Goal: Task Accomplishment & Management: Manage account settings

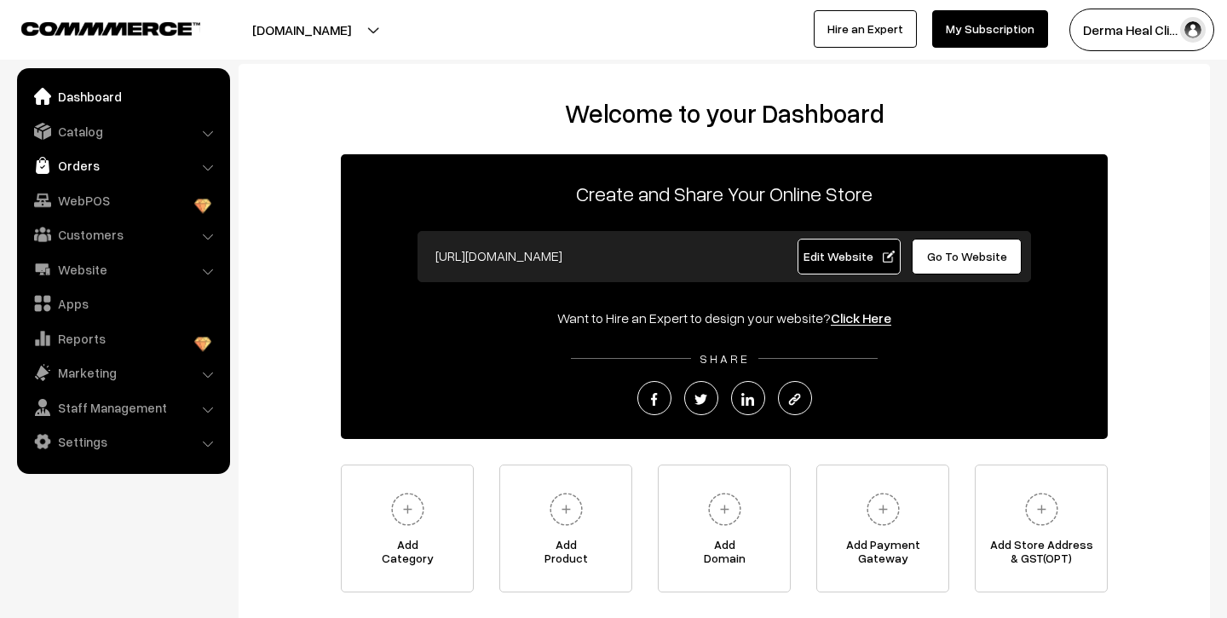
click at [86, 165] on link "Orders" at bounding box center [122, 165] width 203 height 31
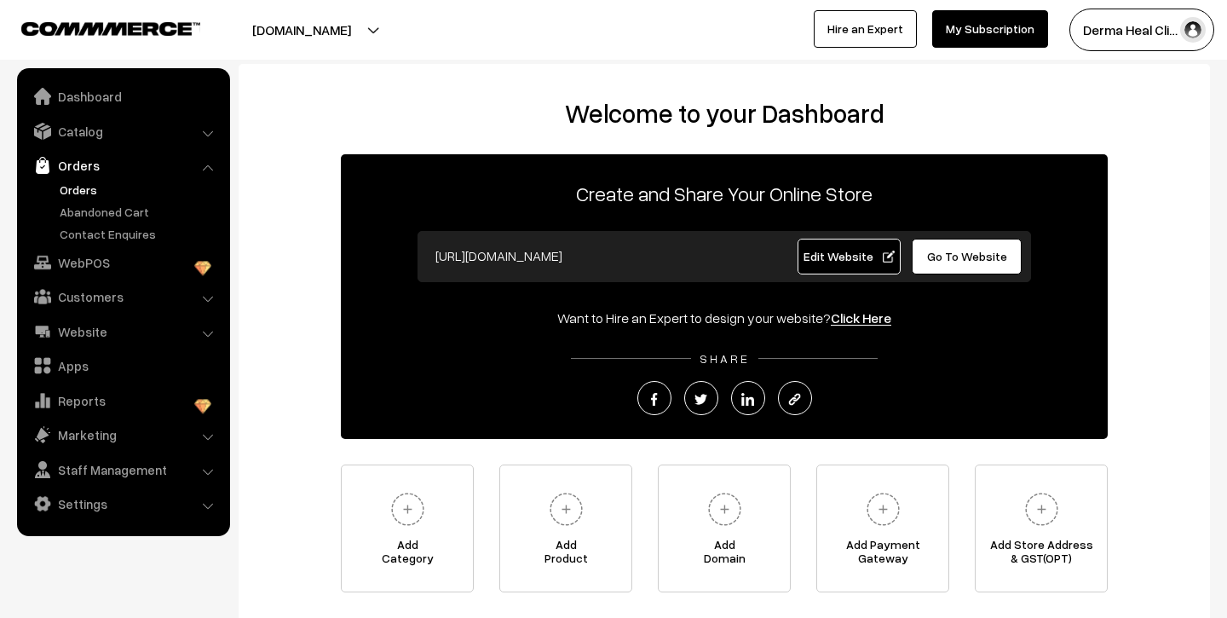
click at [87, 188] on link "Orders" at bounding box center [139, 190] width 169 height 18
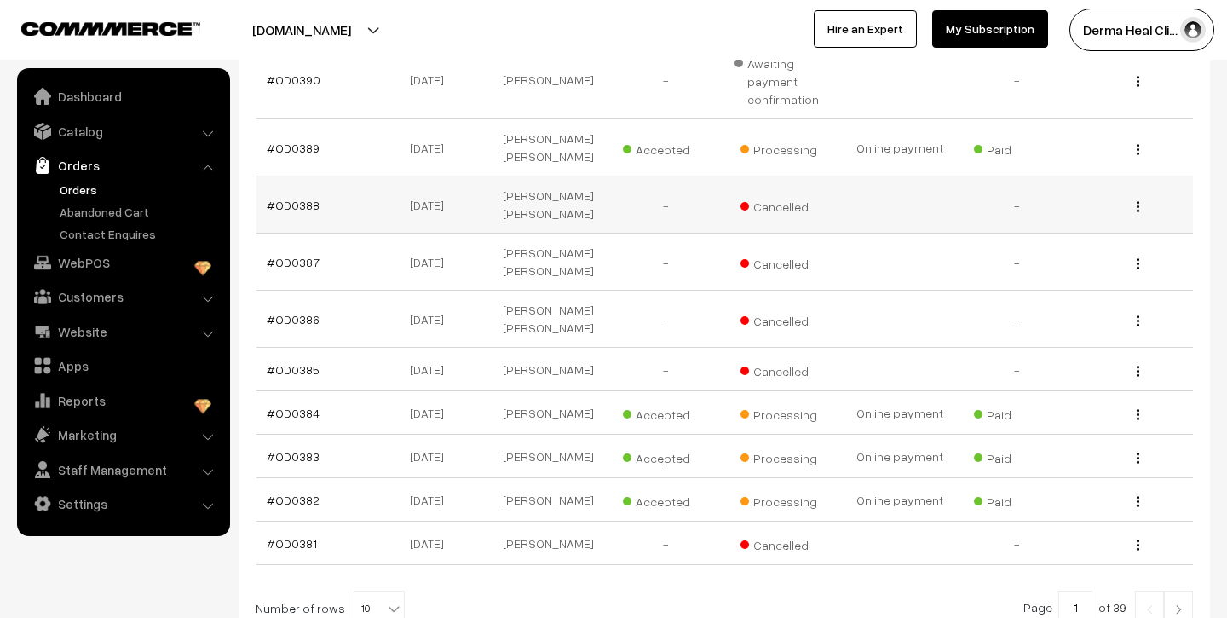
scroll to position [370, 0]
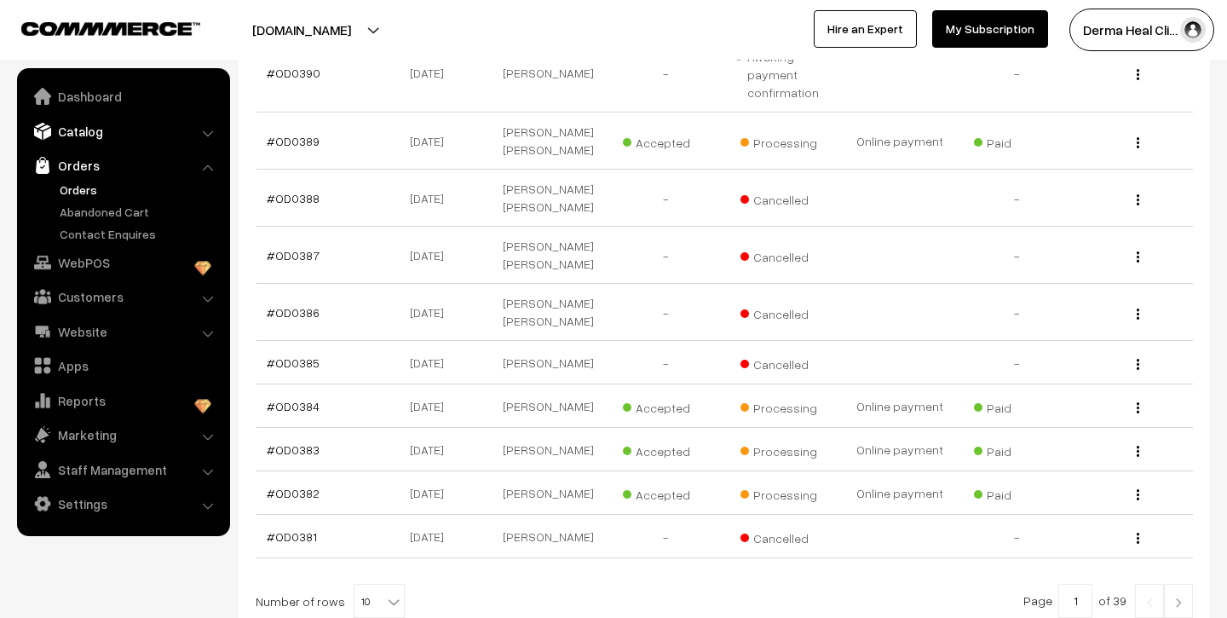
click at [99, 138] on link "Catalog" at bounding box center [122, 131] width 203 height 31
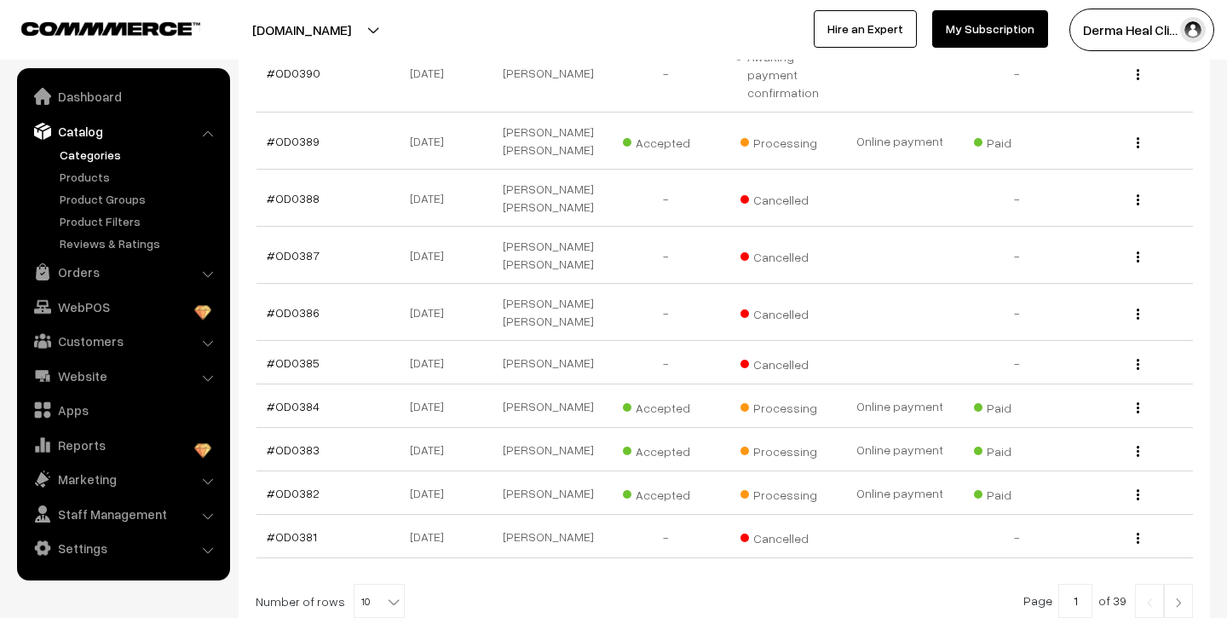
click at [98, 156] on link "Categories" at bounding box center [139, 155] width 169 height 18
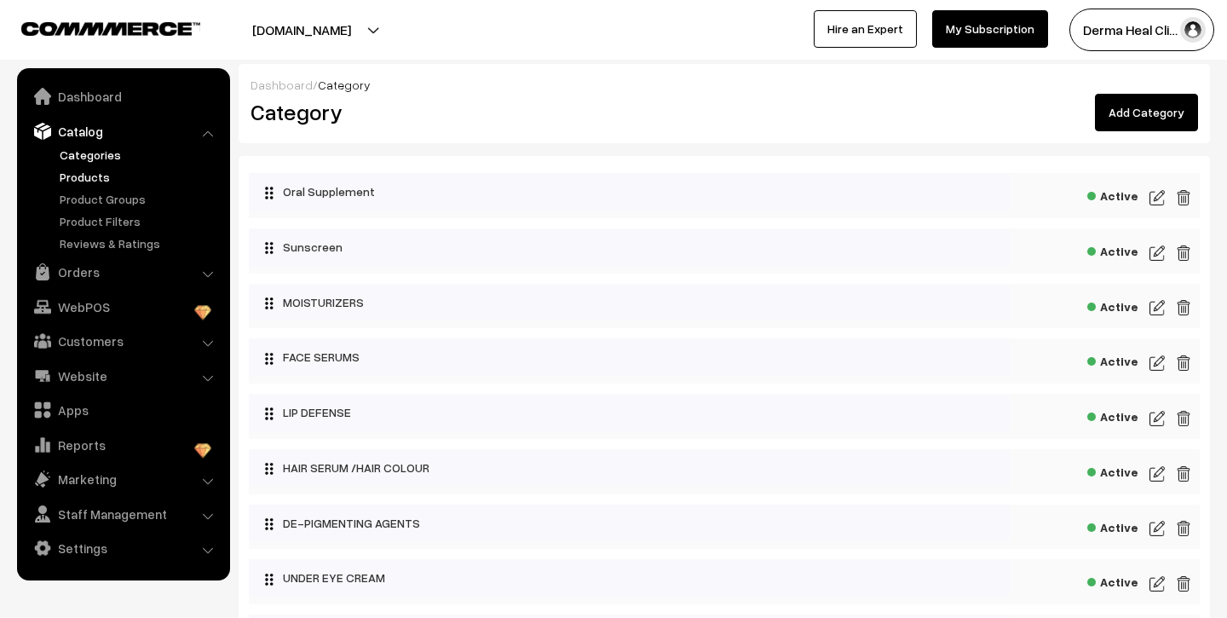
click at [100, 181] on link "Products" at bounding box center [139, 177] width 169 height 18
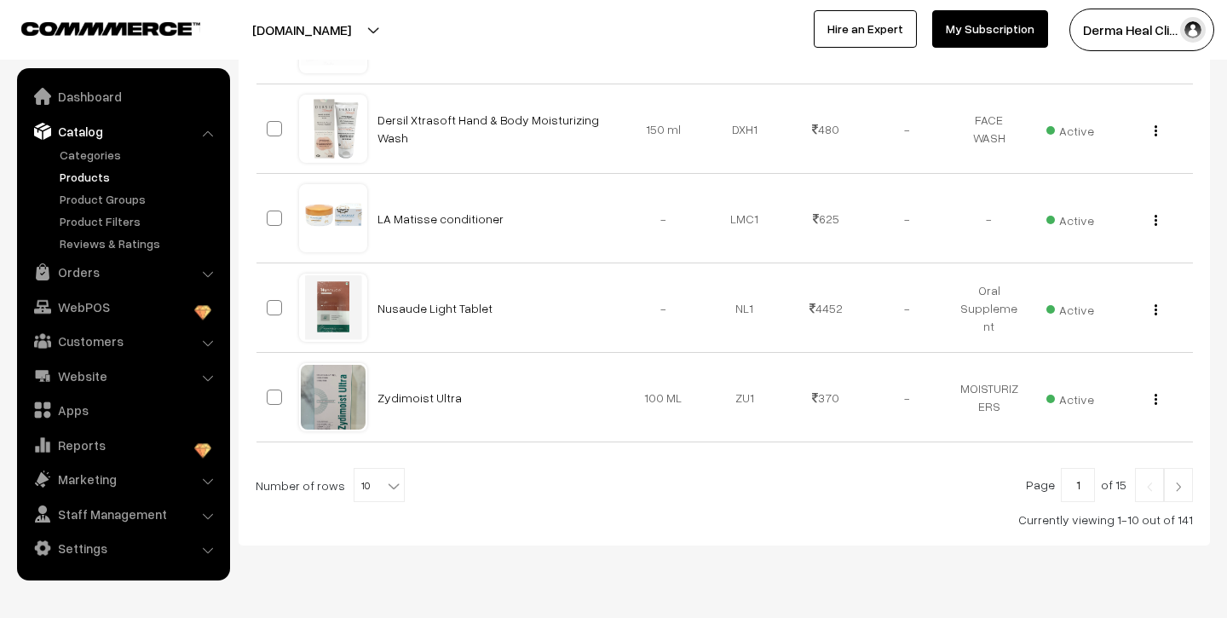
scroll to position [874, 0]
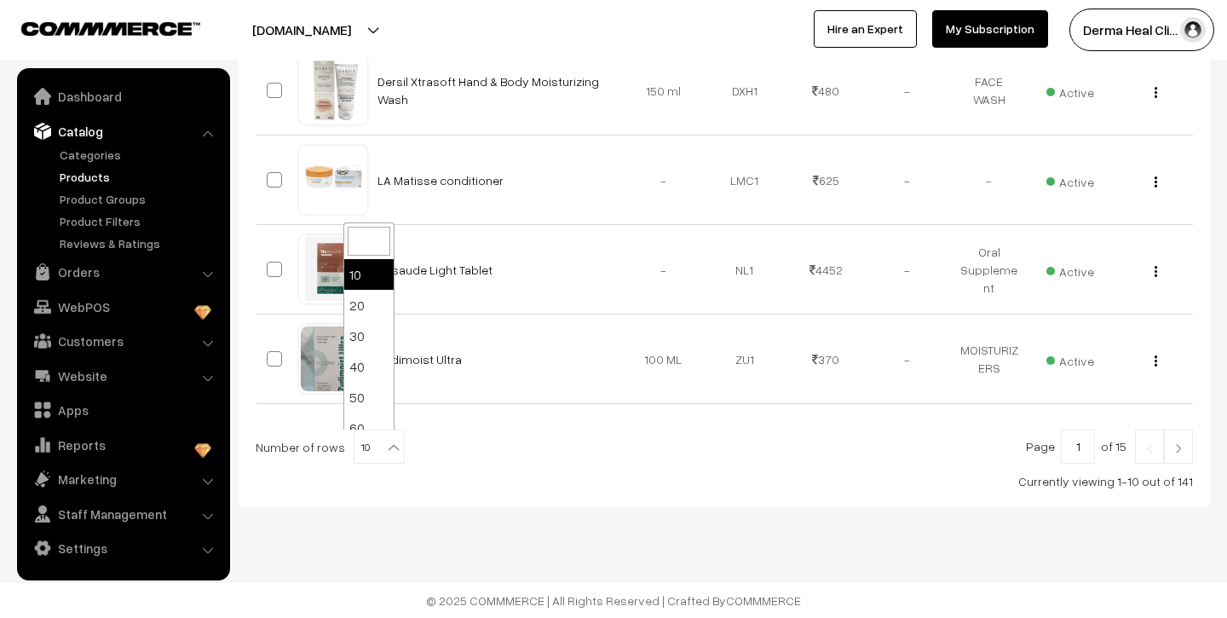
click at [387, 436] on span at bounding box center [395, 441] width 17 height 22
select select "60"
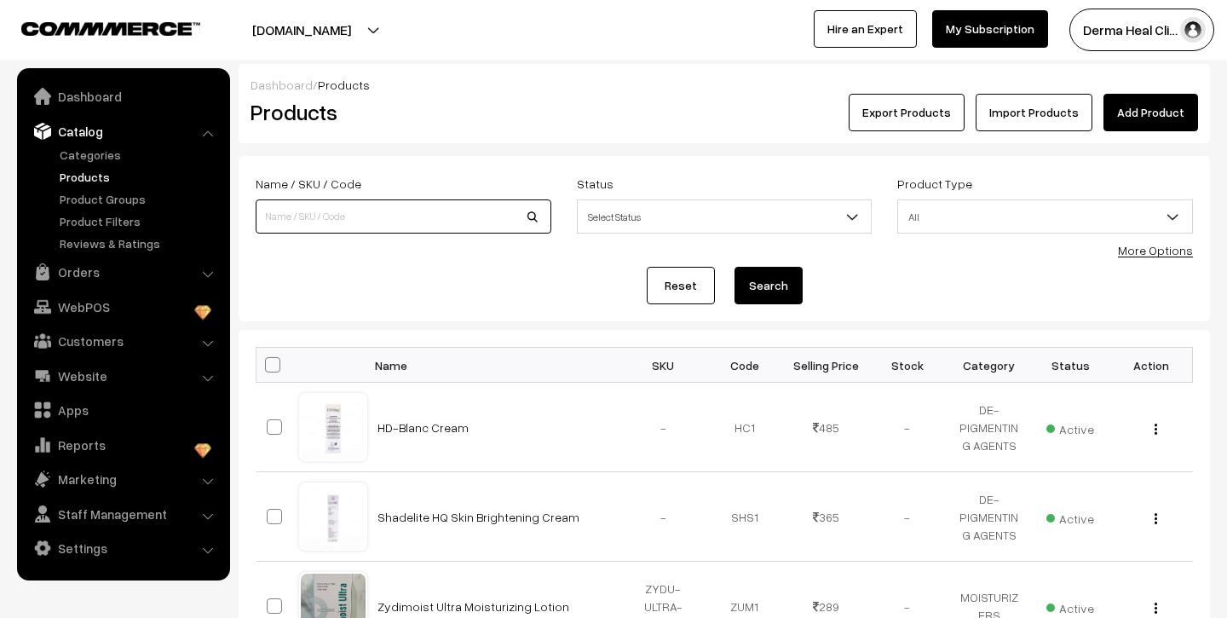
click at [404, 221] on input at bounding box center [404, 216] width 296 height 34
type input "tricosilk"
click at [735, 267] on button "Search" at bounding box center [769, 285] width 68 height 37
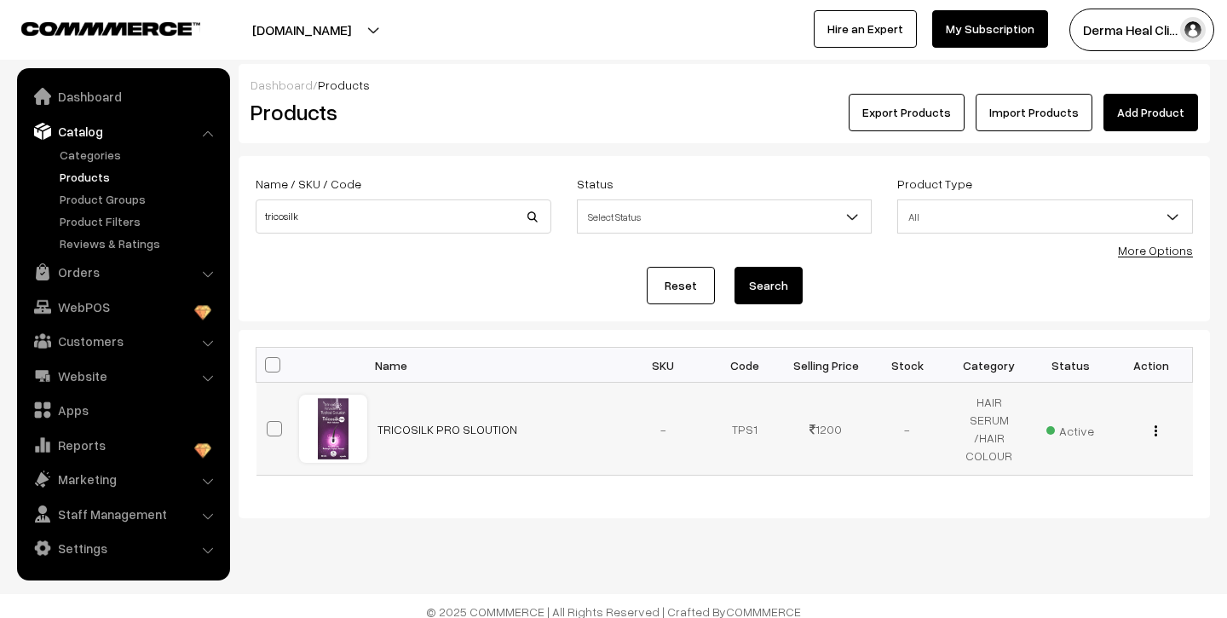
click at [1152, 432] on div "View Edit Delete" at bounding box center [1152, 429] width 61 height 18
click at [1156, 430] on img "button" at bounding box center [1156, 430] width 3 height 11
click at [1065, 526] on link "Delete" at bounding box center [1079, 529] width 145 height 37
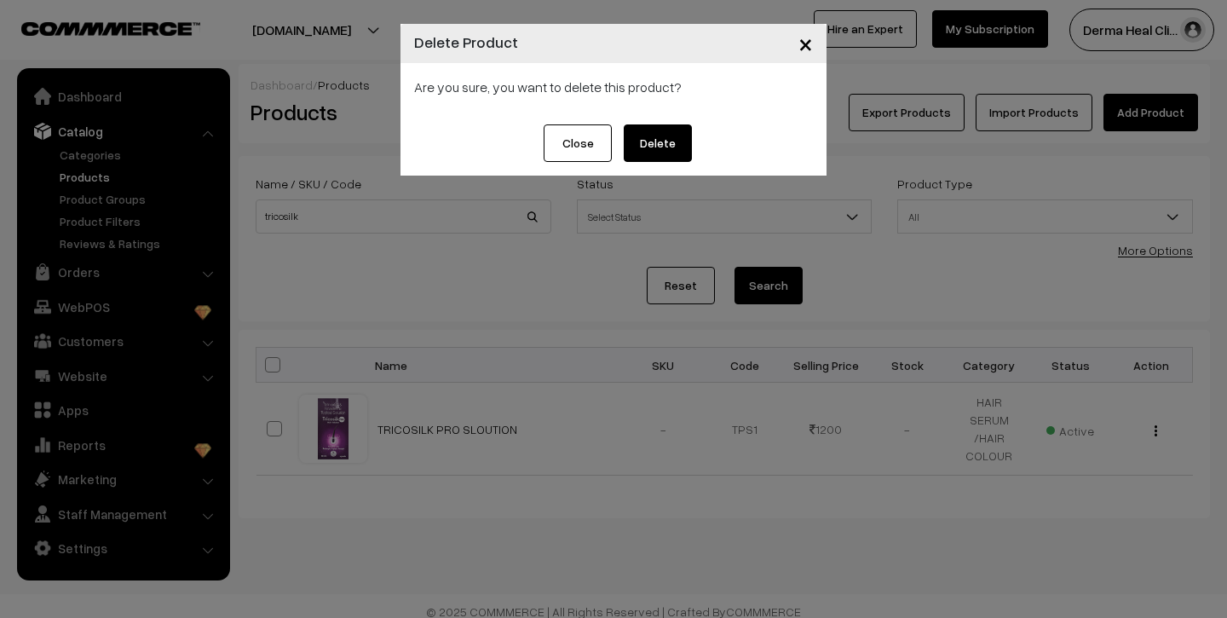
click at [684, 142] on button "Delete" at bounding box center [658, 142] width 68 height 37
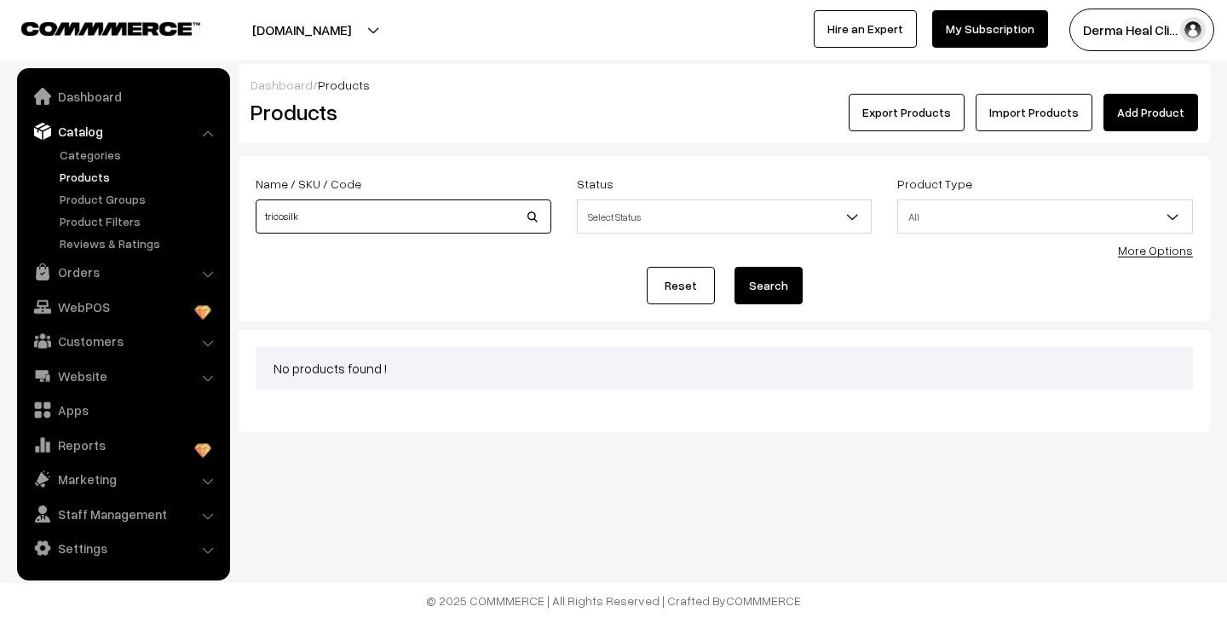
click at [390, 223] on input "tricosilk" at bounding box center [404, 216] width 296 height 34
type input "t"
type input "HAIR CROSS"
click at [735, 267] on button "Search" at bounding box center [769, 285] width 68 height 37
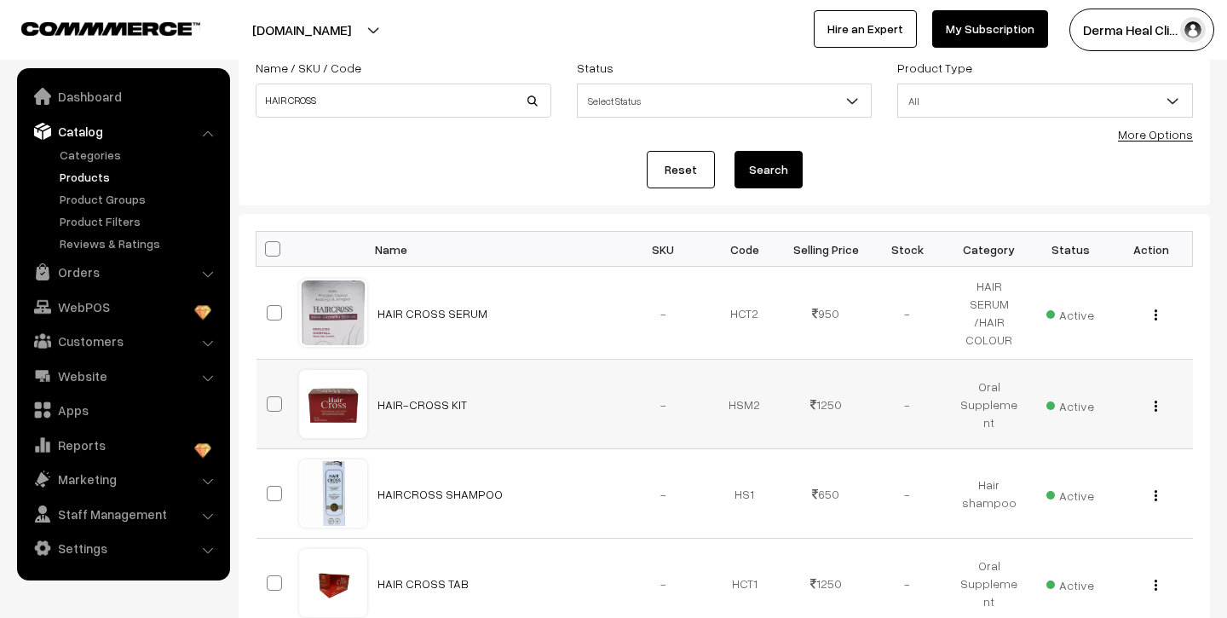
scroll to position [126, 0]
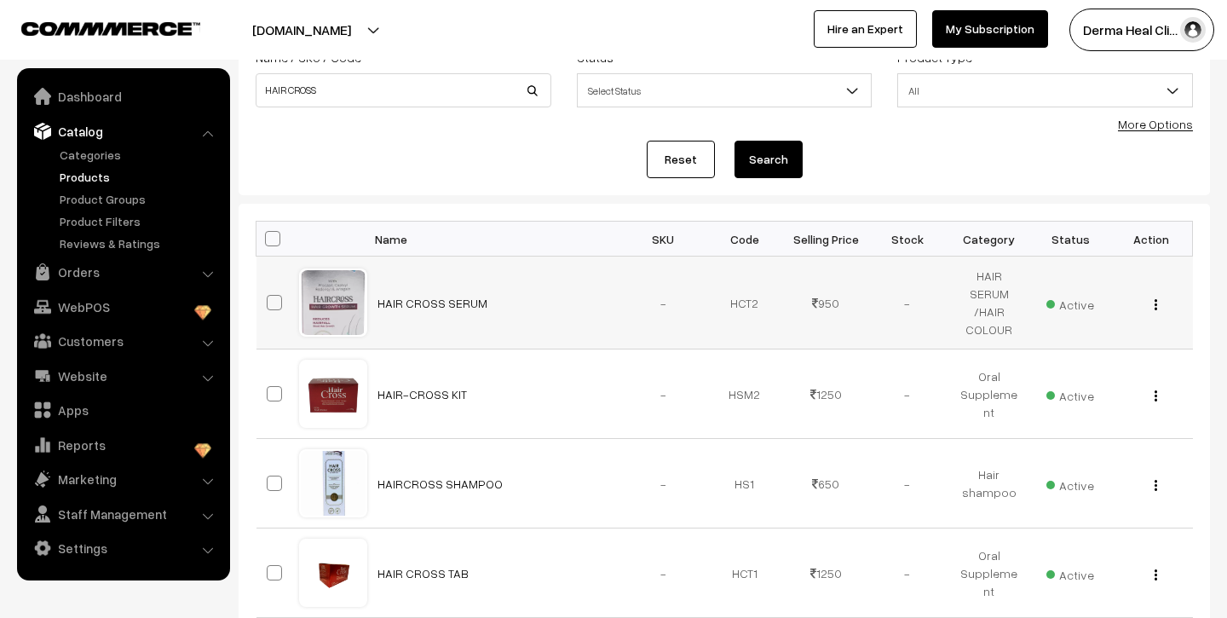
click at [1159, 297] on div "View Edit Delete" at bounding box center [1152, 303] width 61 height 18
click at [1155, 305] on img "button" at bounding box center [1156, 304] width 3 height 11
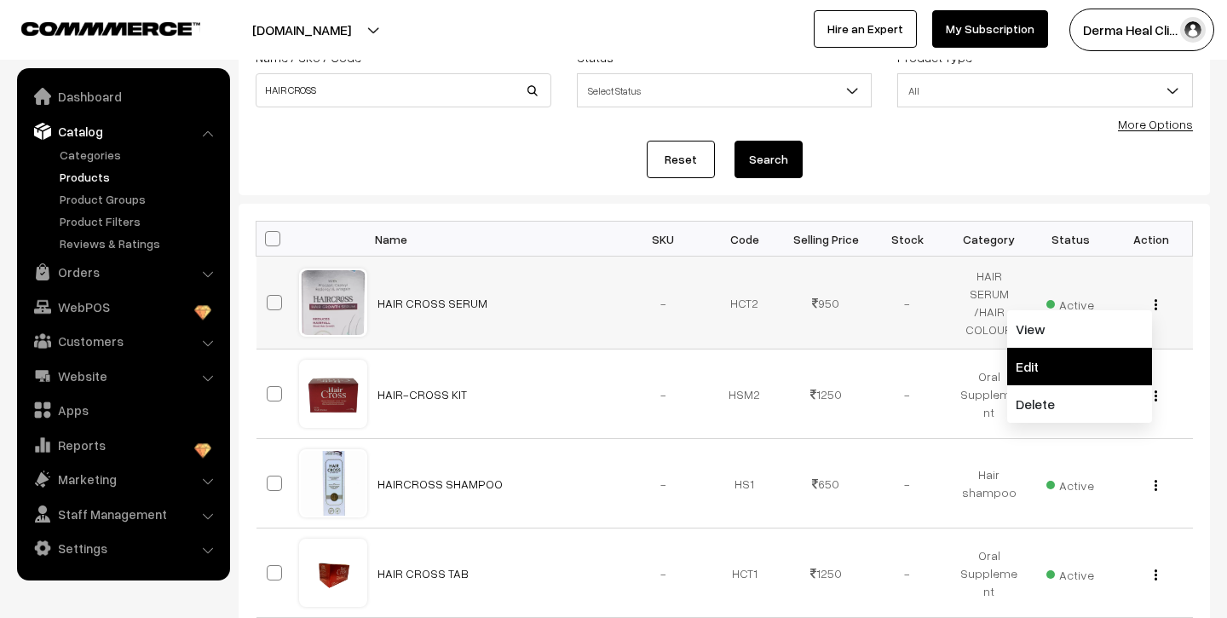
click at [1032, 363] on link "Edit" at bounding box center [1079, 366] width 145 height 37
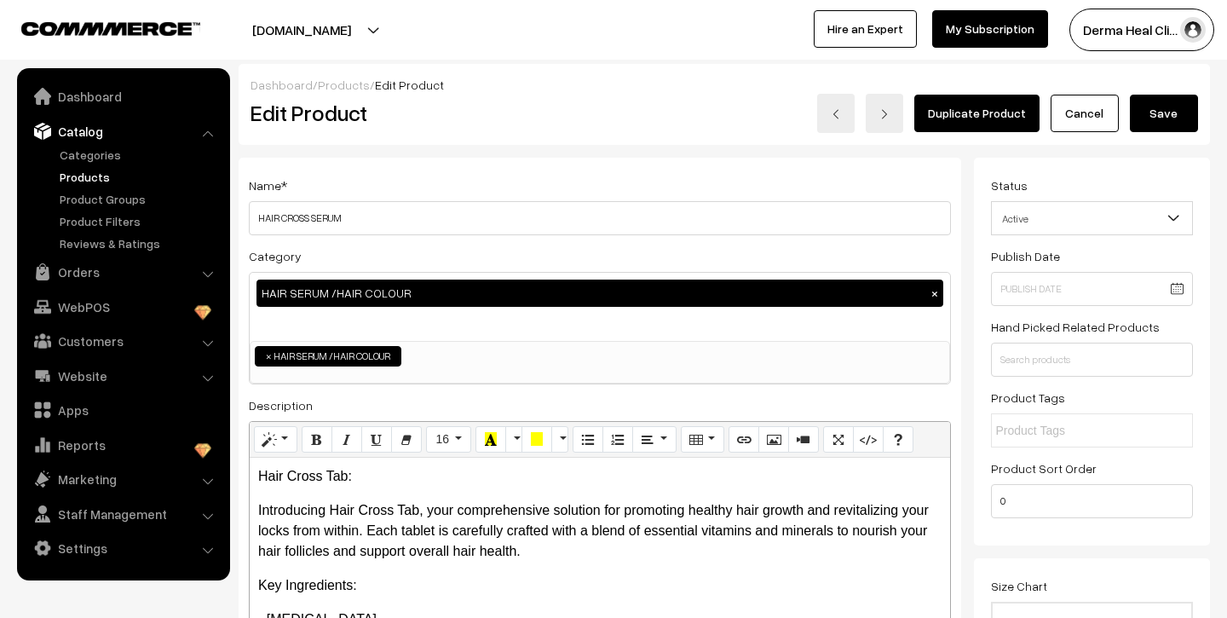
click at [560, 297] on div "HAIR SERUM /HAIR COLOUR ×" at bounding box center [600, 293] width 687 height 27
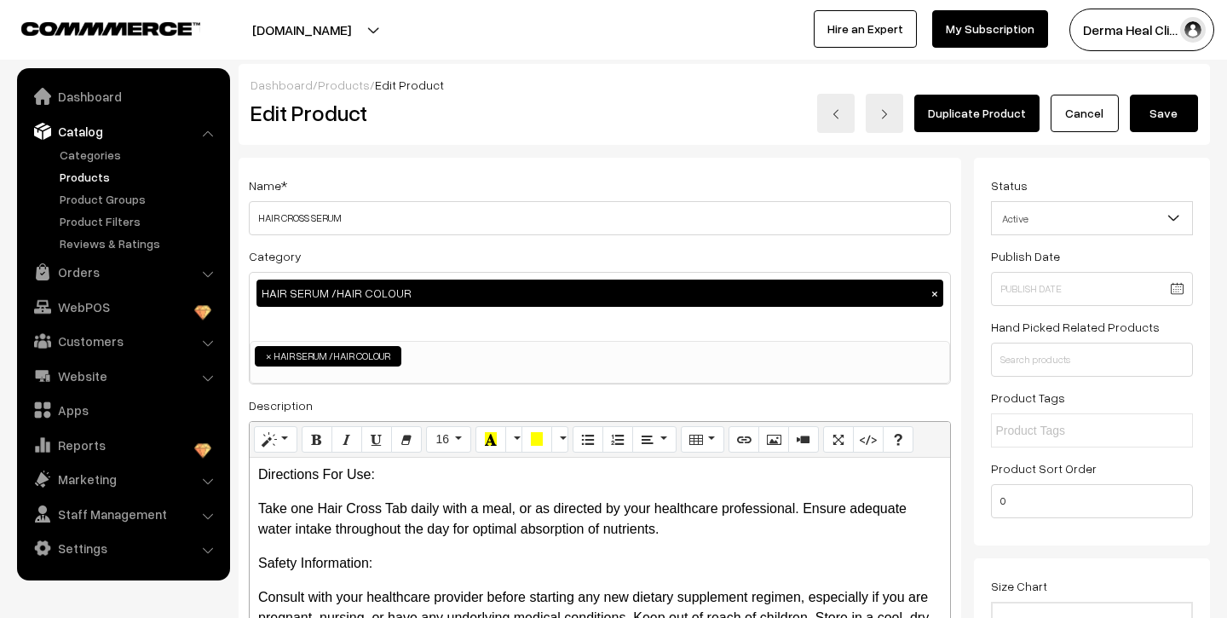
click at [332, 289] on div "HAIR SERUM /HAIR COLOUR ×" at bounding box center [600, 293] width 687 height 27
click at [412, 297] on div "HAIR SERUM /HAIR COLOUR ×" at bounding box center [600, 293] width 687 height 27
click at [1157, 111] on button "Save" at bounding box center [1164, 113] width 68 height 37
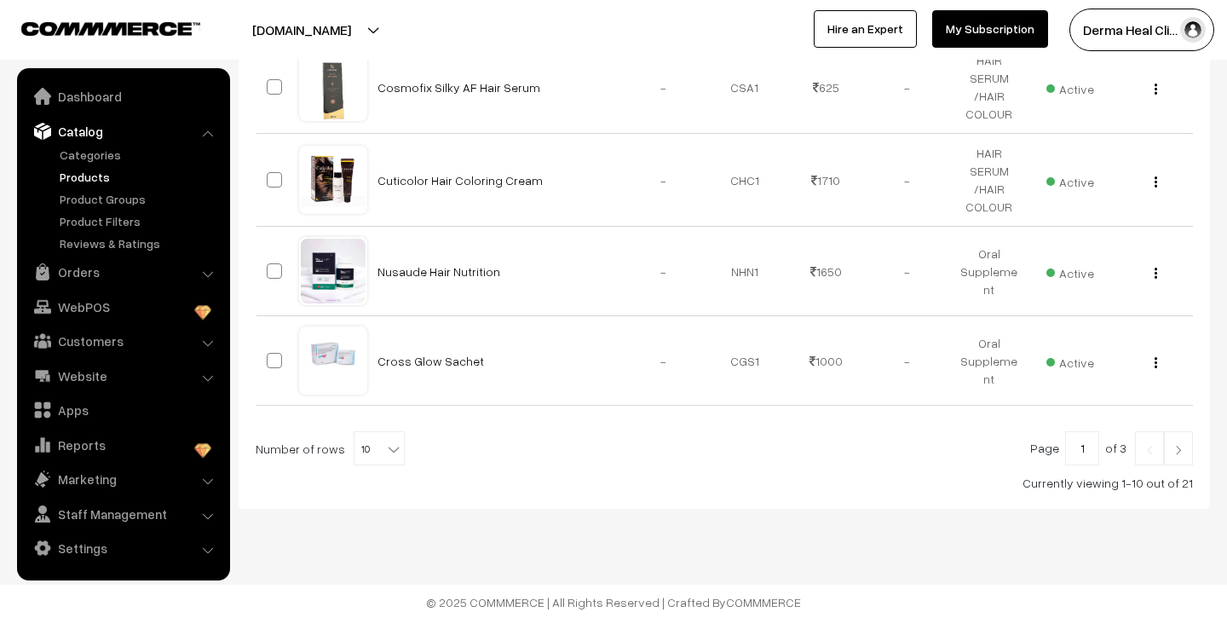
scroll to position [891, 0]
click at [385, 449] on b at bounding box center [393, 447] width 17 height 17
select select "70"
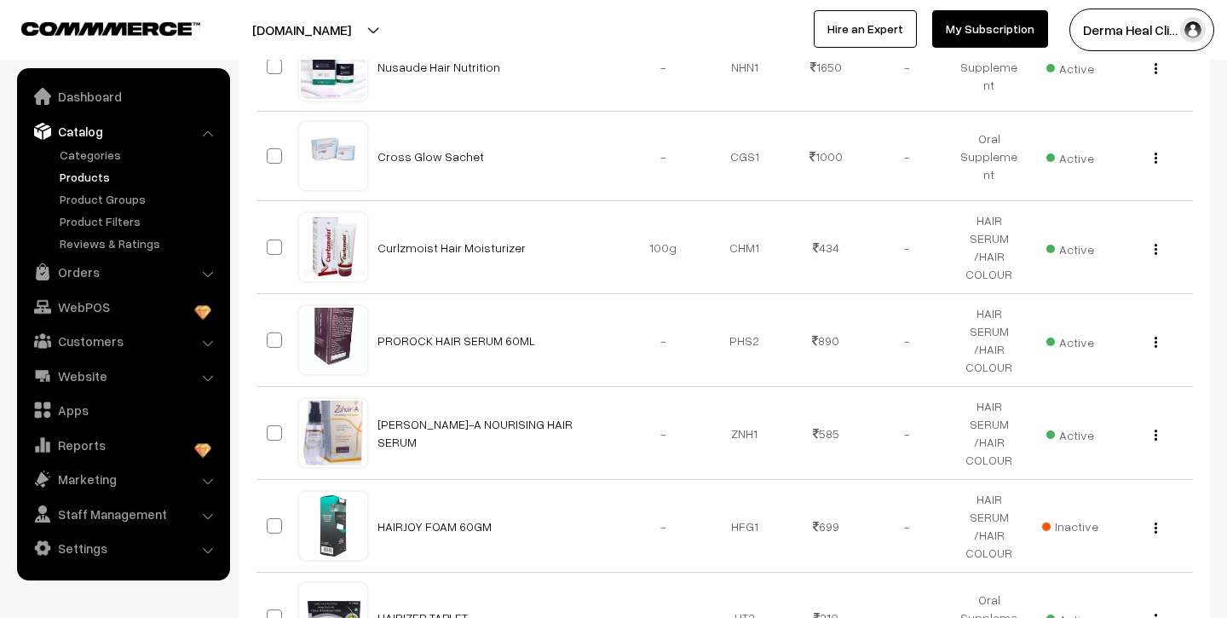
scroll to position [1092, 0]
click at [1158, 347] on div "View Edit Delete" at bounding box center [1152, 342] width 61 height 18
click at [1155, 346] on img "button" at bounding box center [1156, 343] width 3 height 11
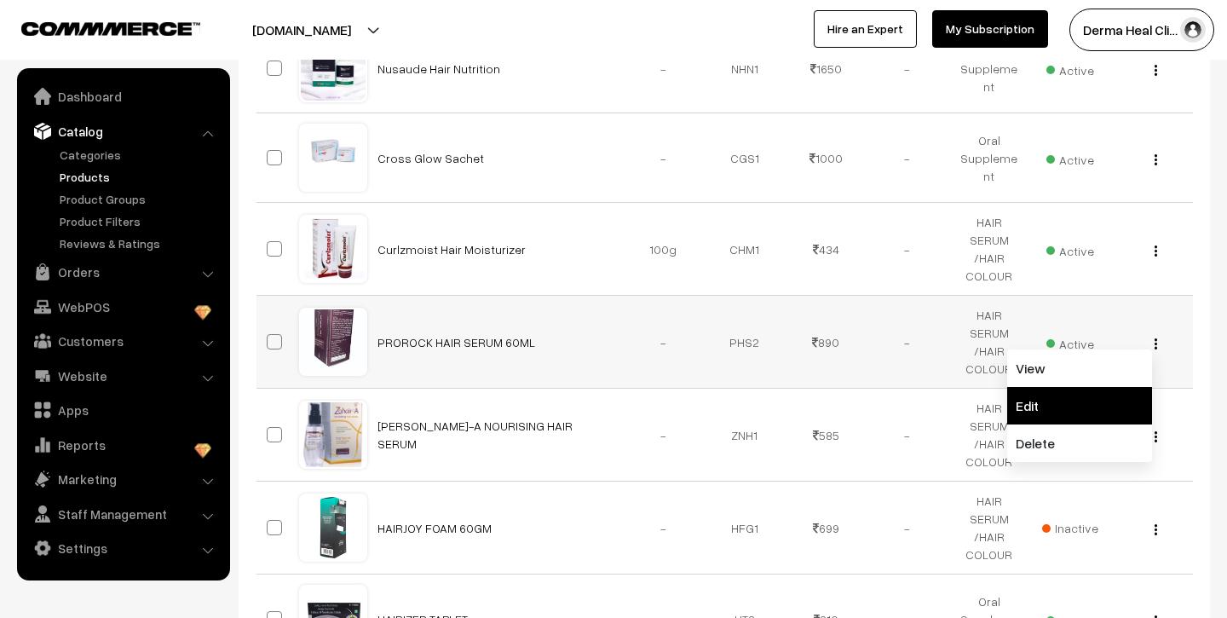
click at [1047, 401] on link "Edit" at bounding box center [1079, 405] width 145 height 37
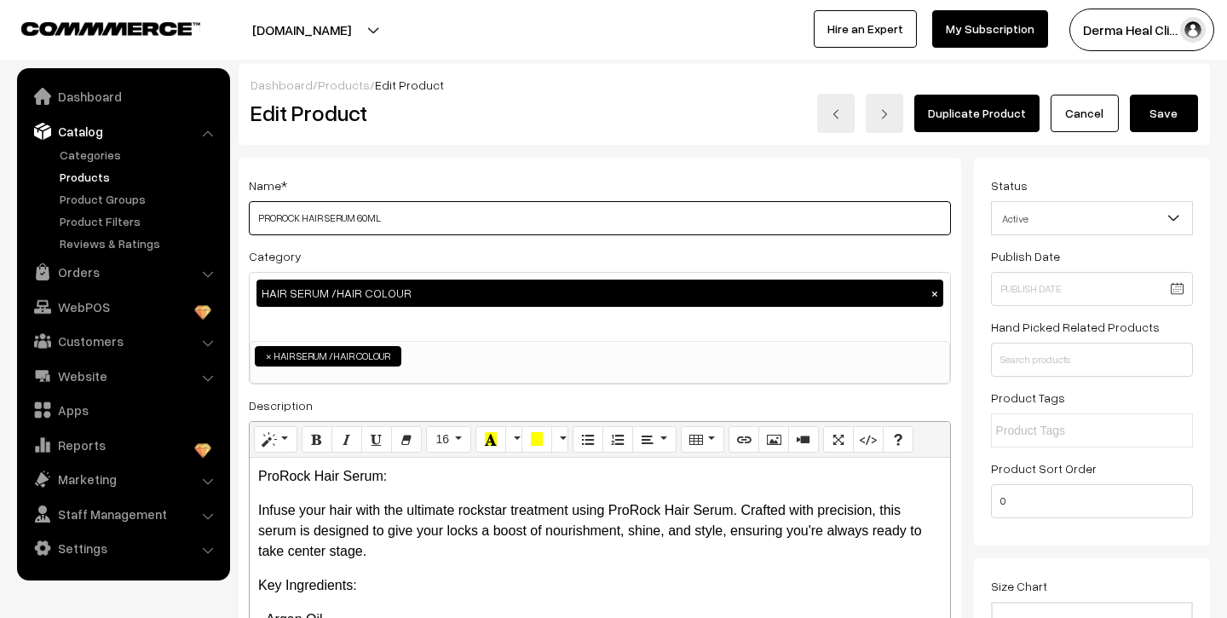
click at [575, 227] on input "PROROCK HAIR SERUM 60ML" at bounding box center [600, 218] width 702 height 34
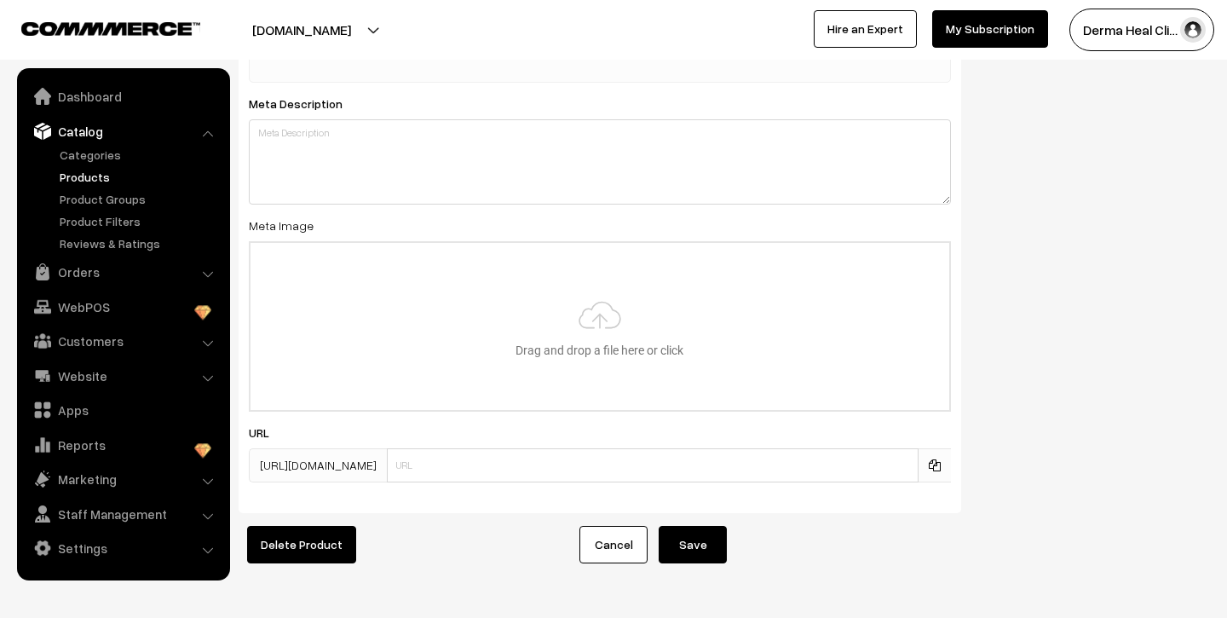
scroll to position [2363, 0]
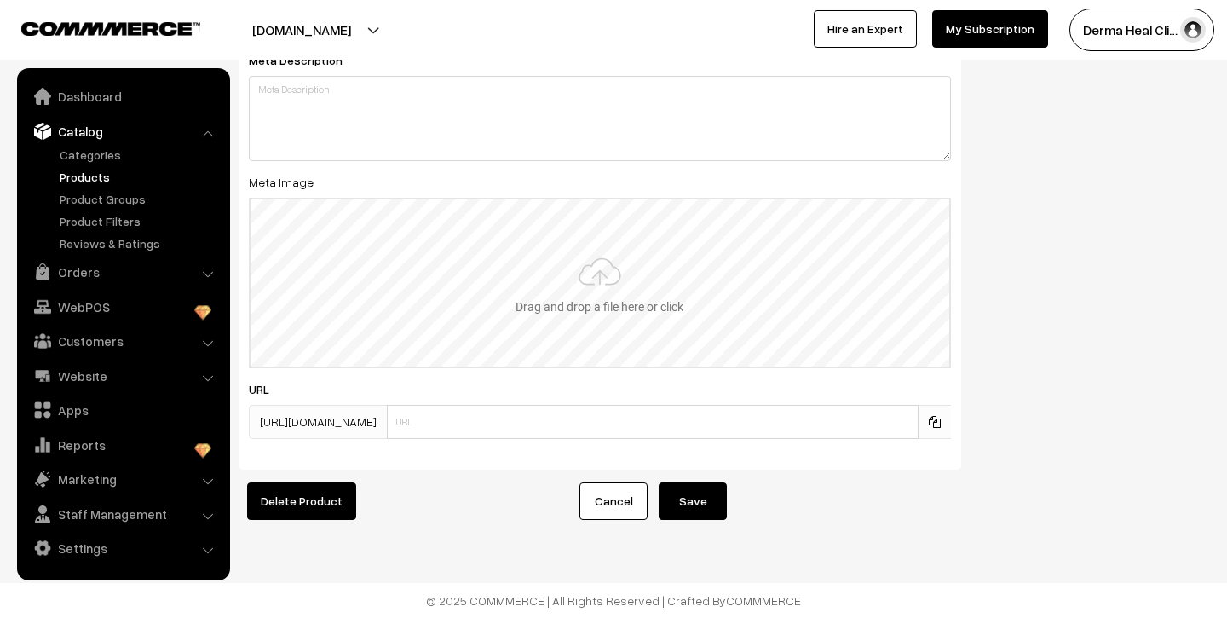
click at [608, 272] on input "file" at bounding box center [600, 282] width 699 height 167
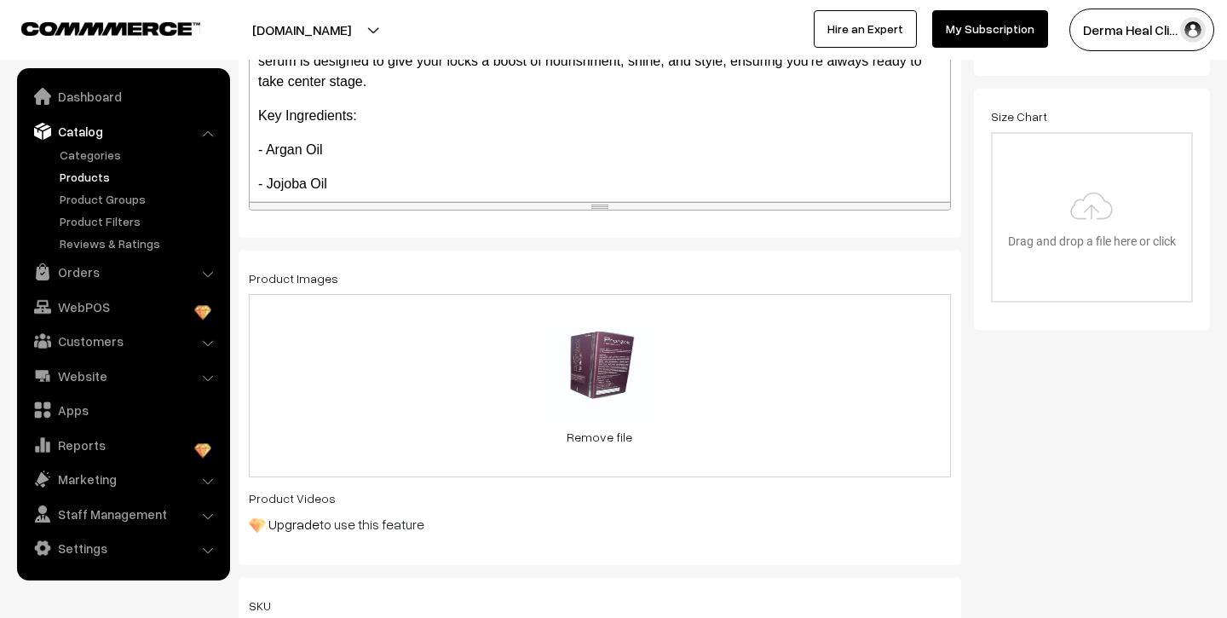
scroll to position [469, 0]
click at [629, 354] on div "13.2 KB" at bounding box center [600, 357] width 80 height 17
click at [596, 365] on div "13.2 KB hair-serum-500x500.webp" at bounding box center [600, 371] width 102 height 91
click at [613, 439] on link "Remove file" at bounding box center [600, 438] width 102 height 18
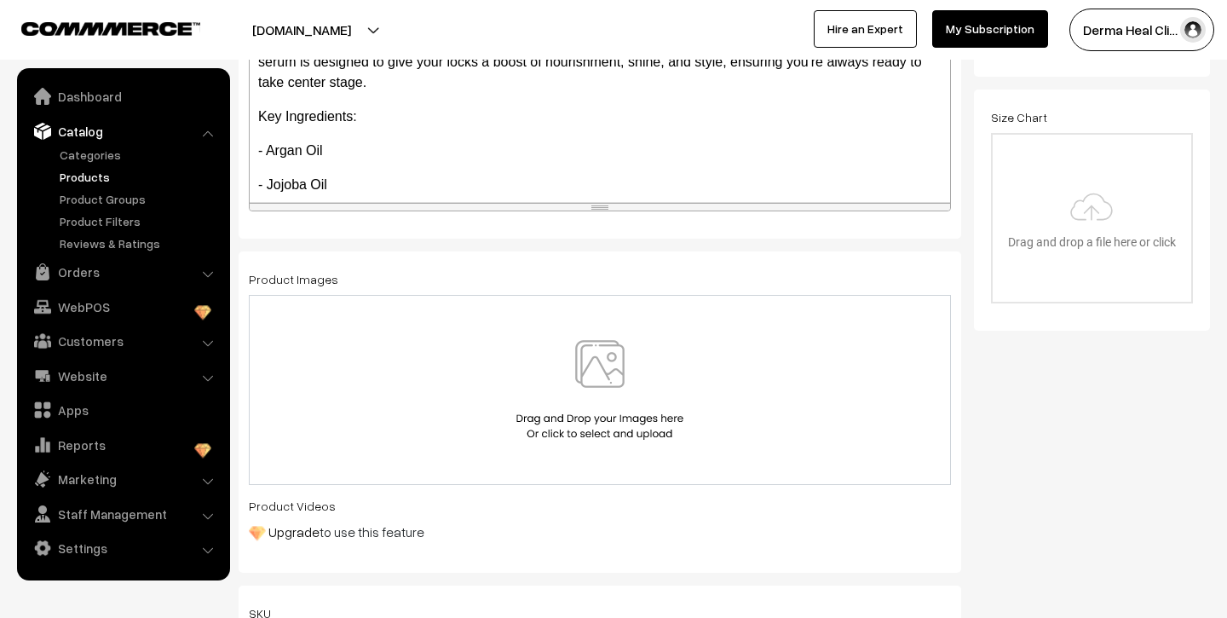
scroll to position [0, 0]
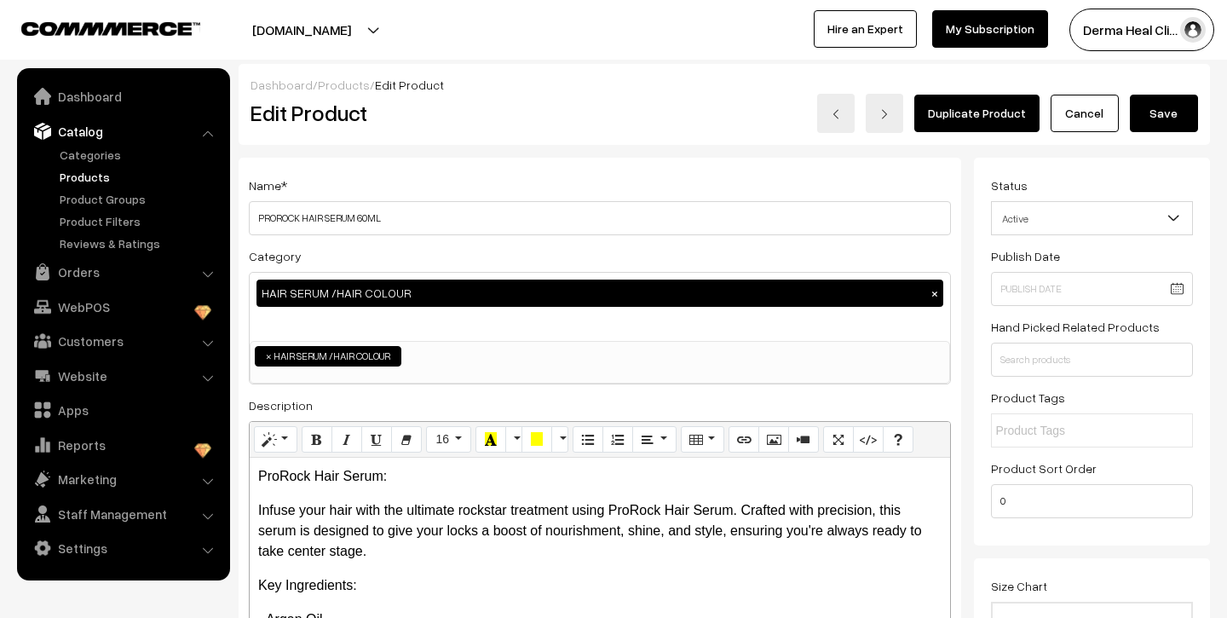
click at [97, 176] on link "Products" at bounding box center [139, 177] width 169 height 18
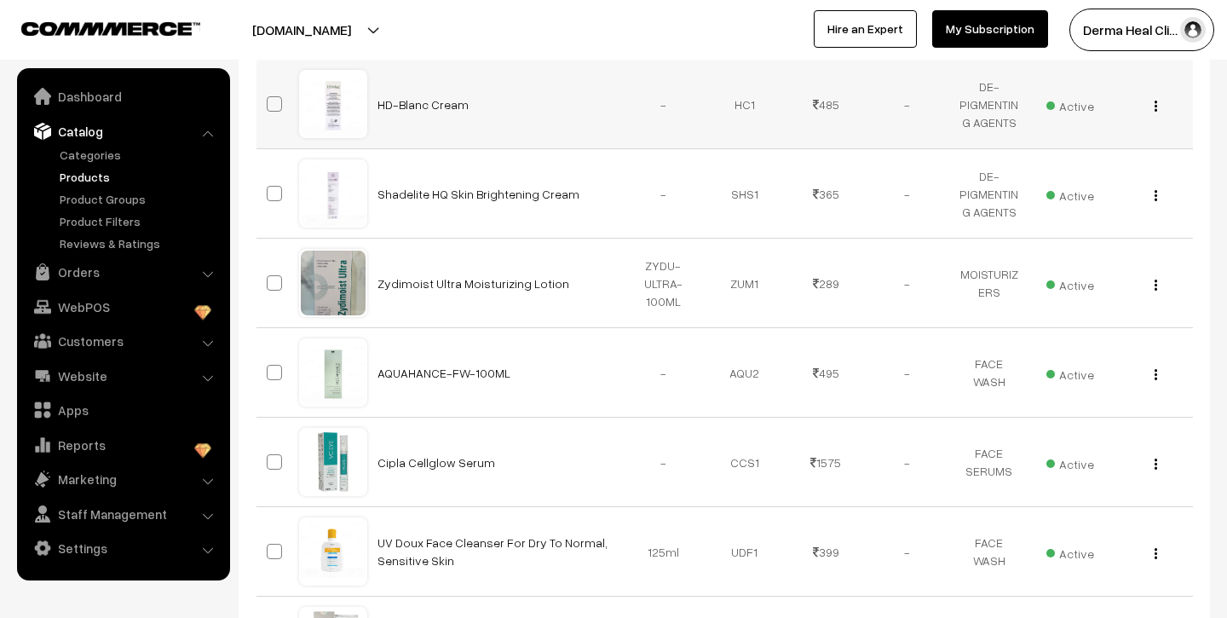
scroll to position [874, 0]
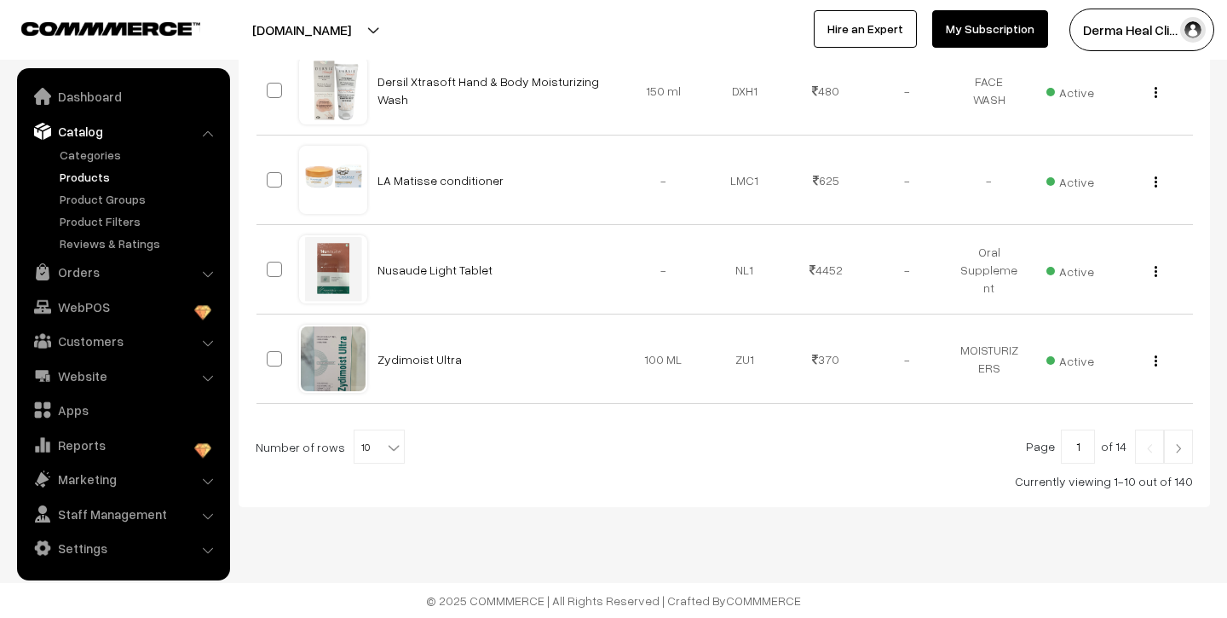
click at [389, 449] on b at bounding box center [393, 447] width 17 height 17
select select "60"
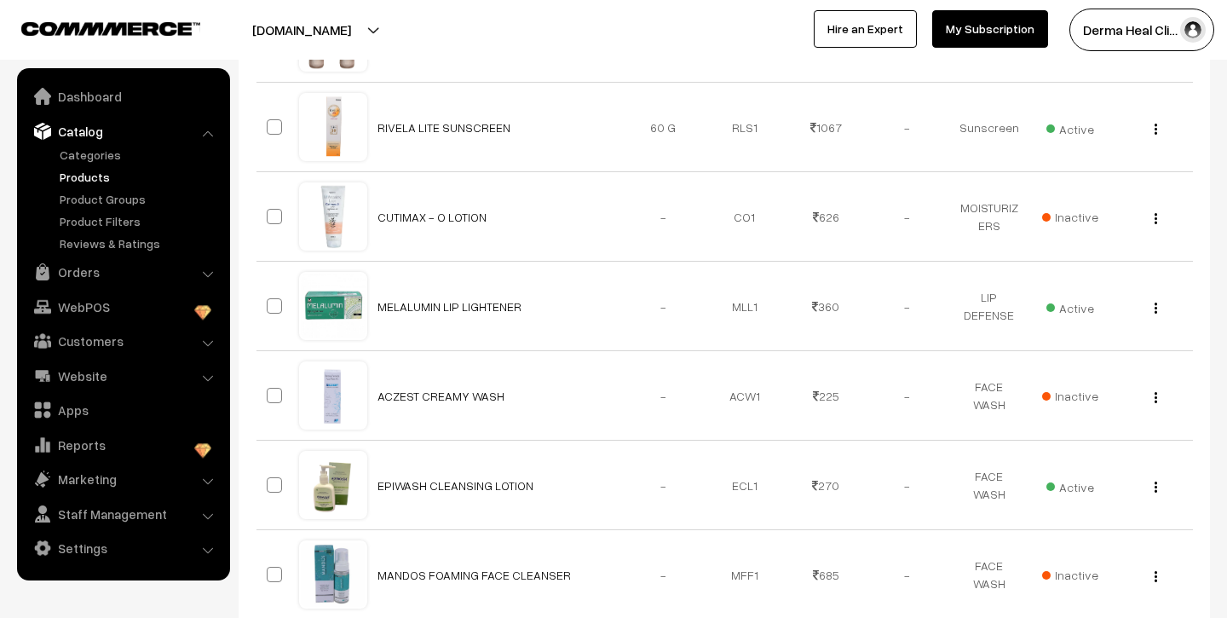
scroll to position [5365, 0]
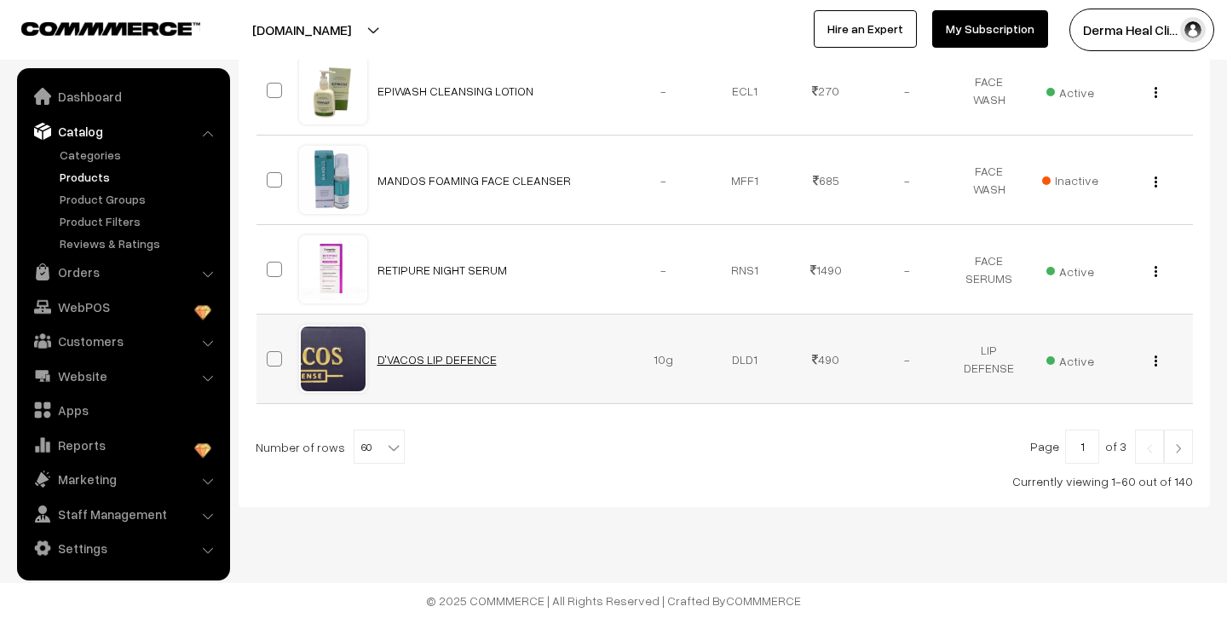
click at [411, 363] on link "D'VACOS LIP DEFENCE" at bounding box center [437, 359] width 119 height 14
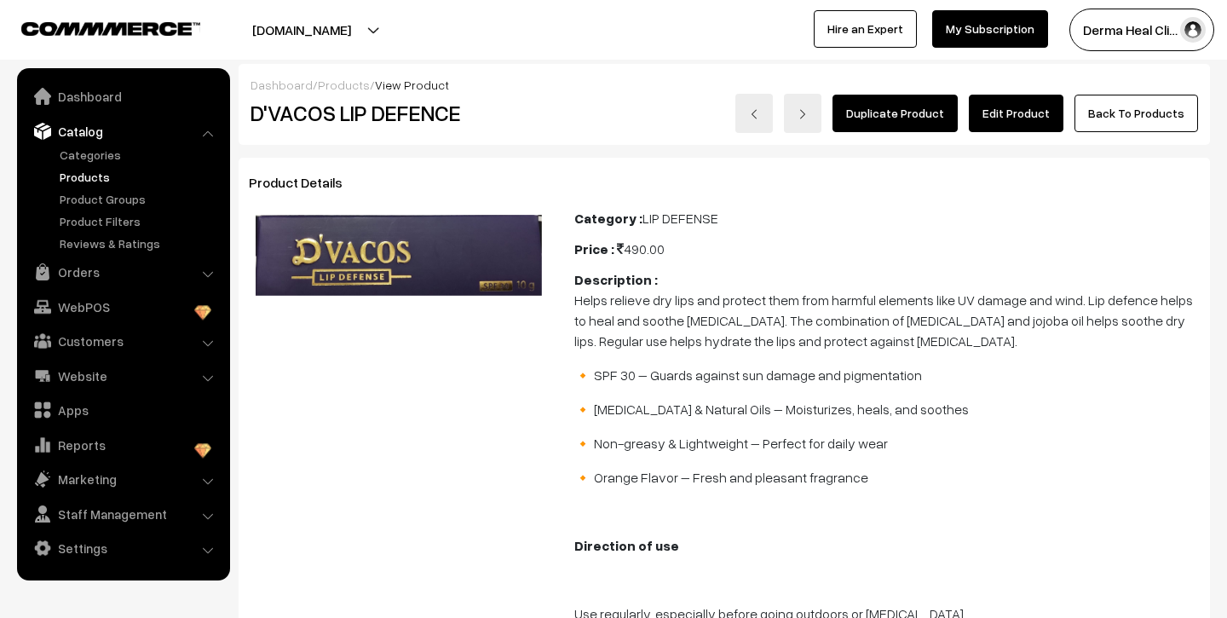
click at [88, 178] on link "Products" at bounding box center [139, 177] width 169 height 18
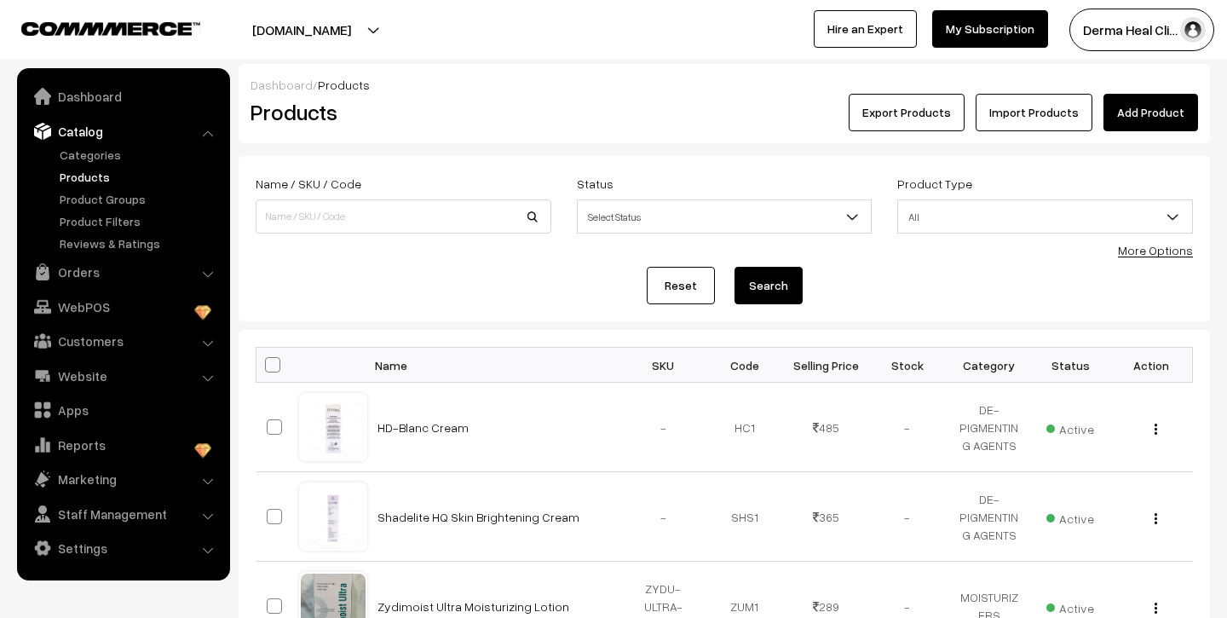
click at [1163, 107] on link "Add Product" at bounding box center [1151, 112] width 95 height 37
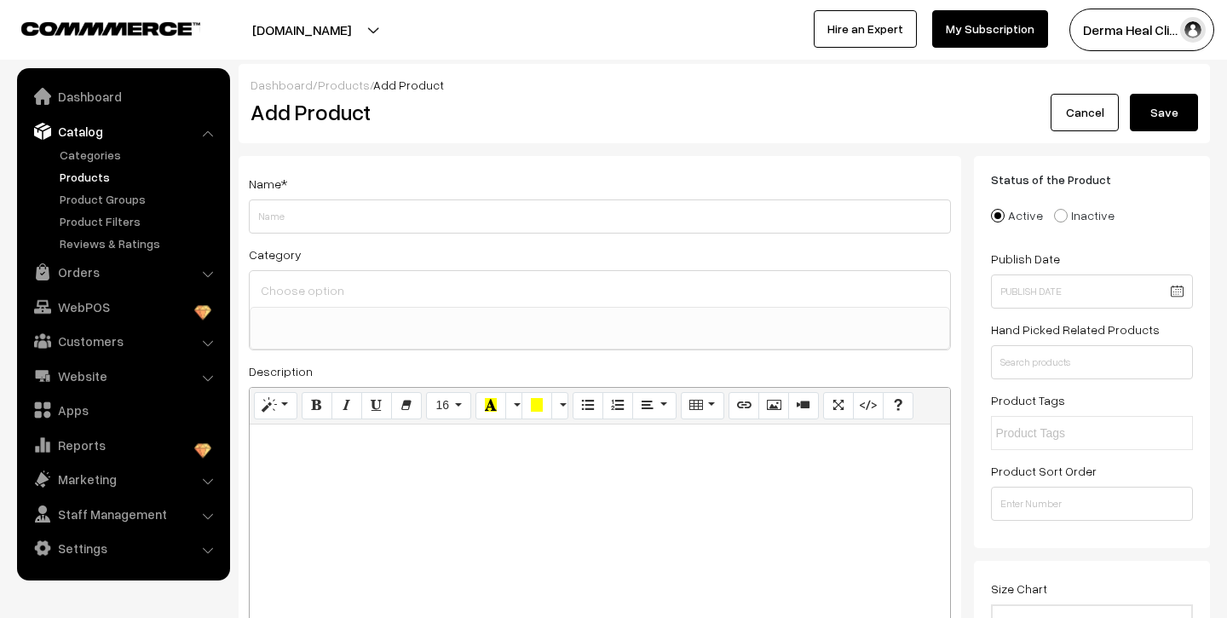
select select
click at [308, 280] on input at bounding box center [600, 290] width 687 height 25
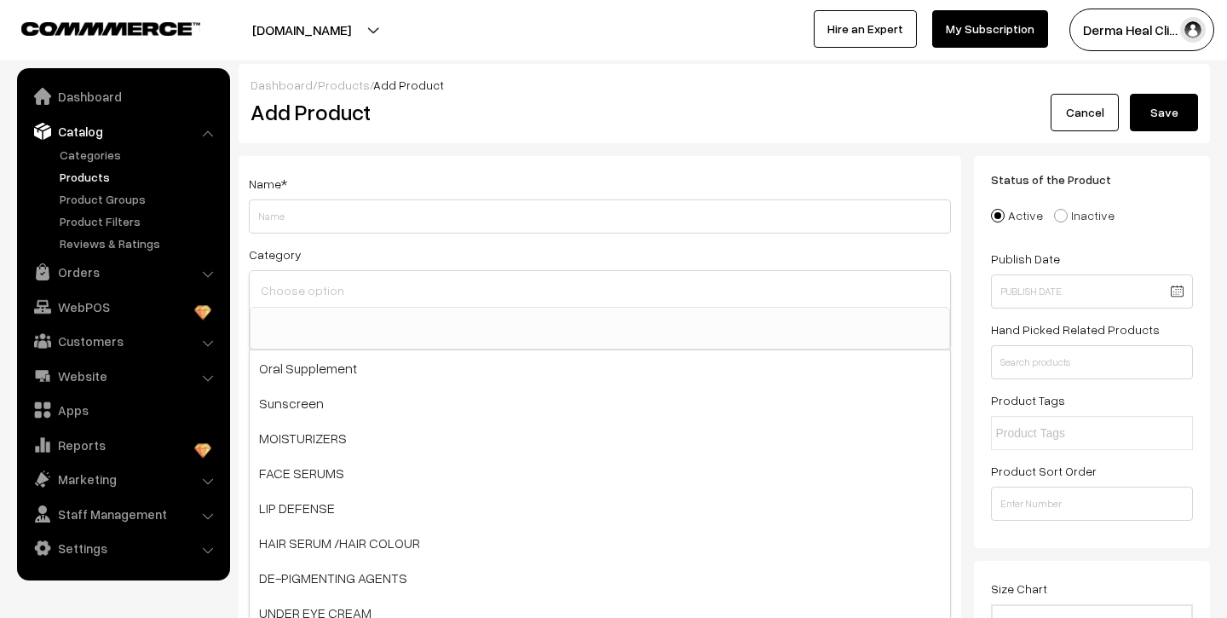
click at [91, 126] on link "Catalog" at bounding box center [122, 131] width 203 height 31
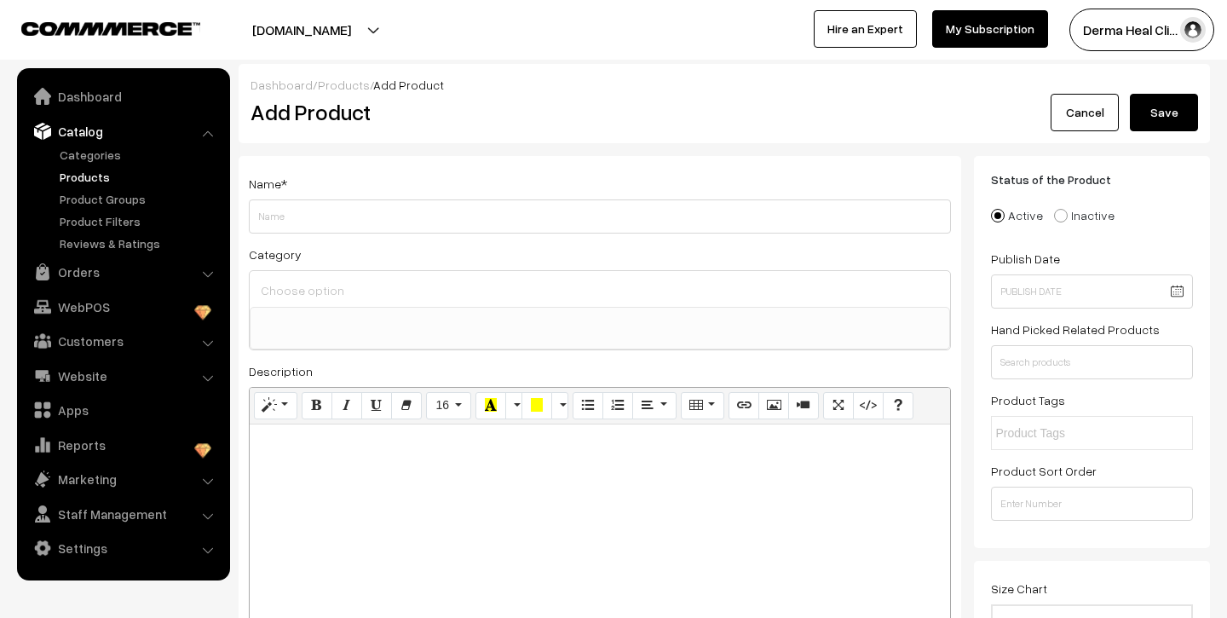
click at [87, 168] on link "Products" at bounding box center [139, 177] width 169 height 18
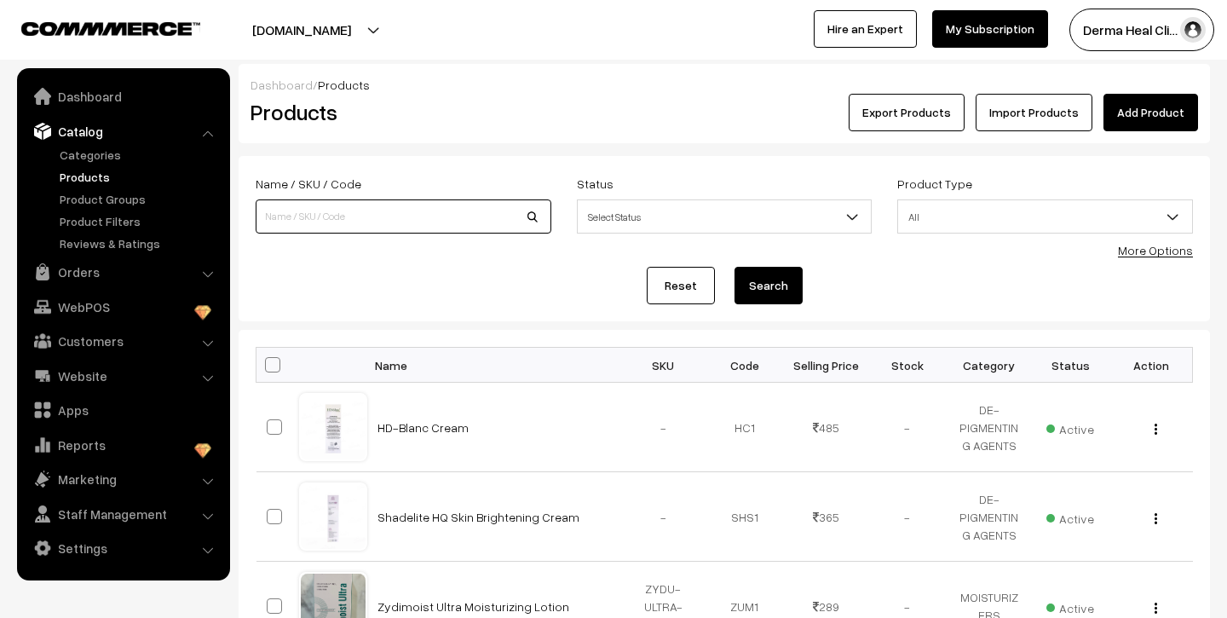
click at [525, 214] on input at bounding box center [404, 216] width 296 height 34
type input "fairgloss serum"
click at [735, 267] on button "Search" at bounding box center [769, 285] width 68 height 37
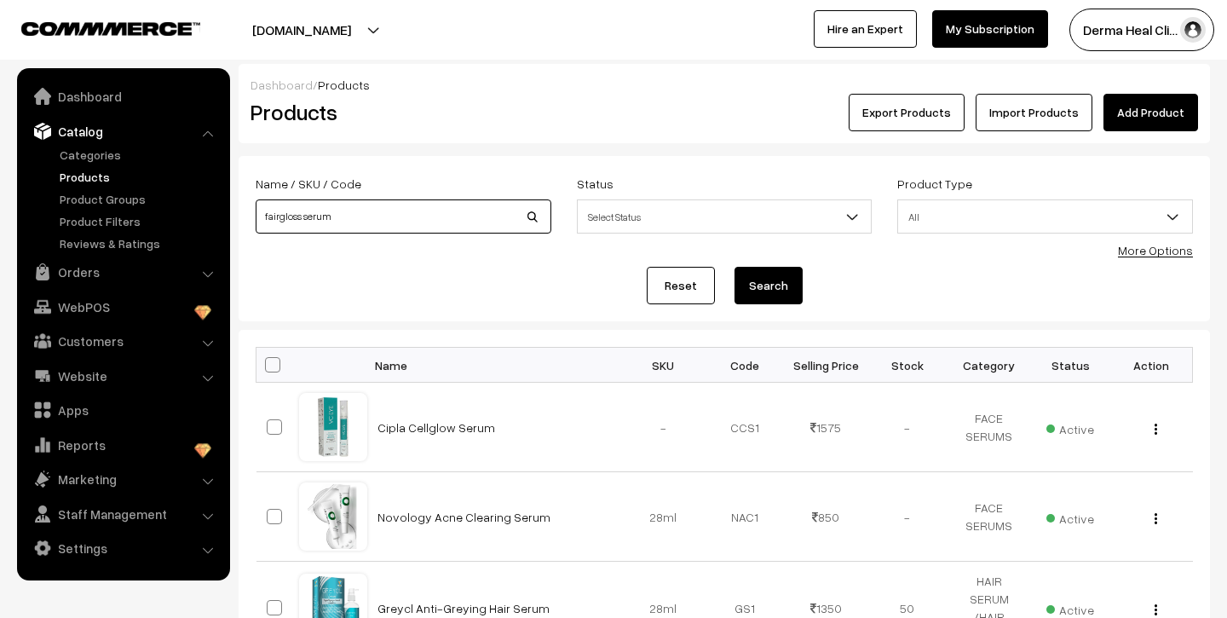
click at [393, 221] on input "fairgloss serum" at bounding box center [404, 216] width 296 height 34
type input "f"
